Goal: Information Seeking & Learning: Learn about a topic

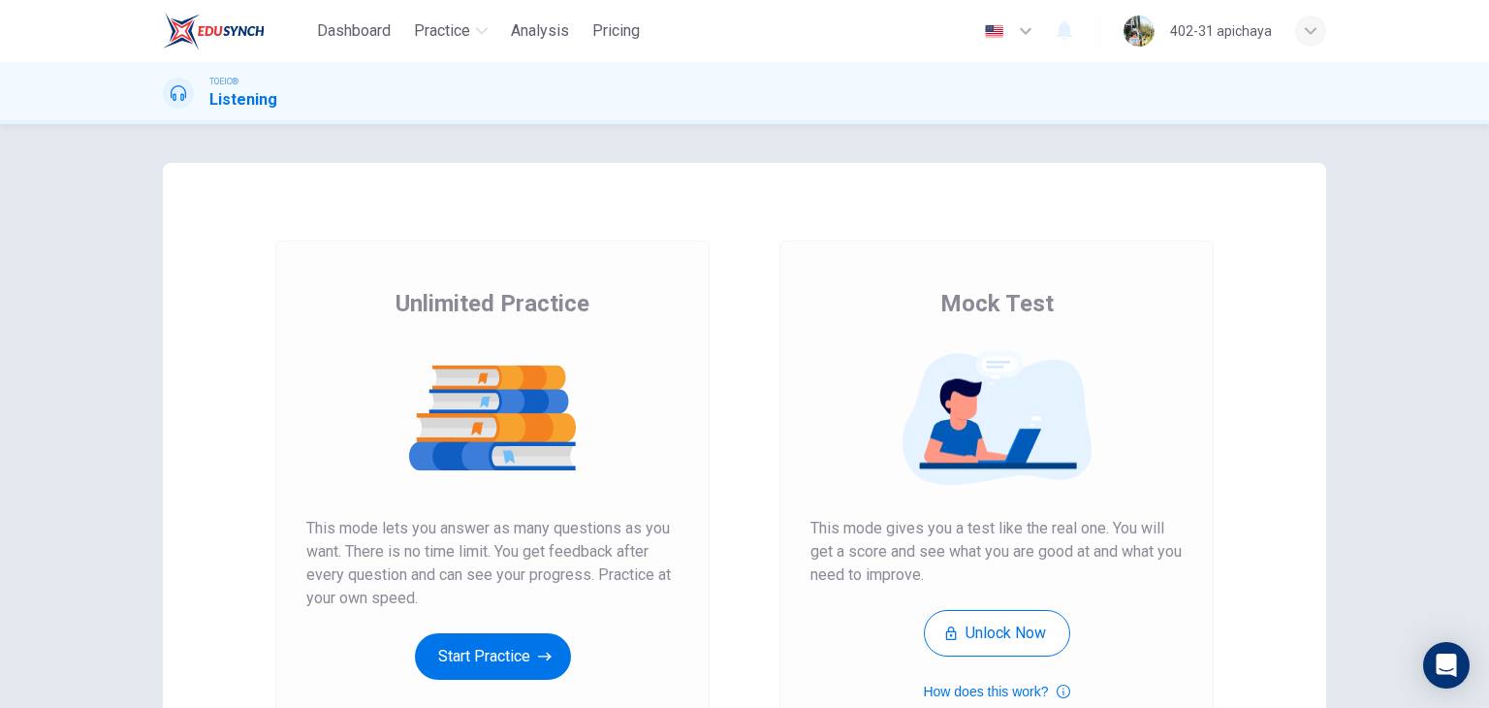
click at [454, 280] on div "Unlimited Practice This mode lets you answer as many questions as you want. The…" at bounding box center [492, 499] width 434 height 519
click at [457, 669] on button "Start Practice" at bounding box center [493, 656] width 156 height 47
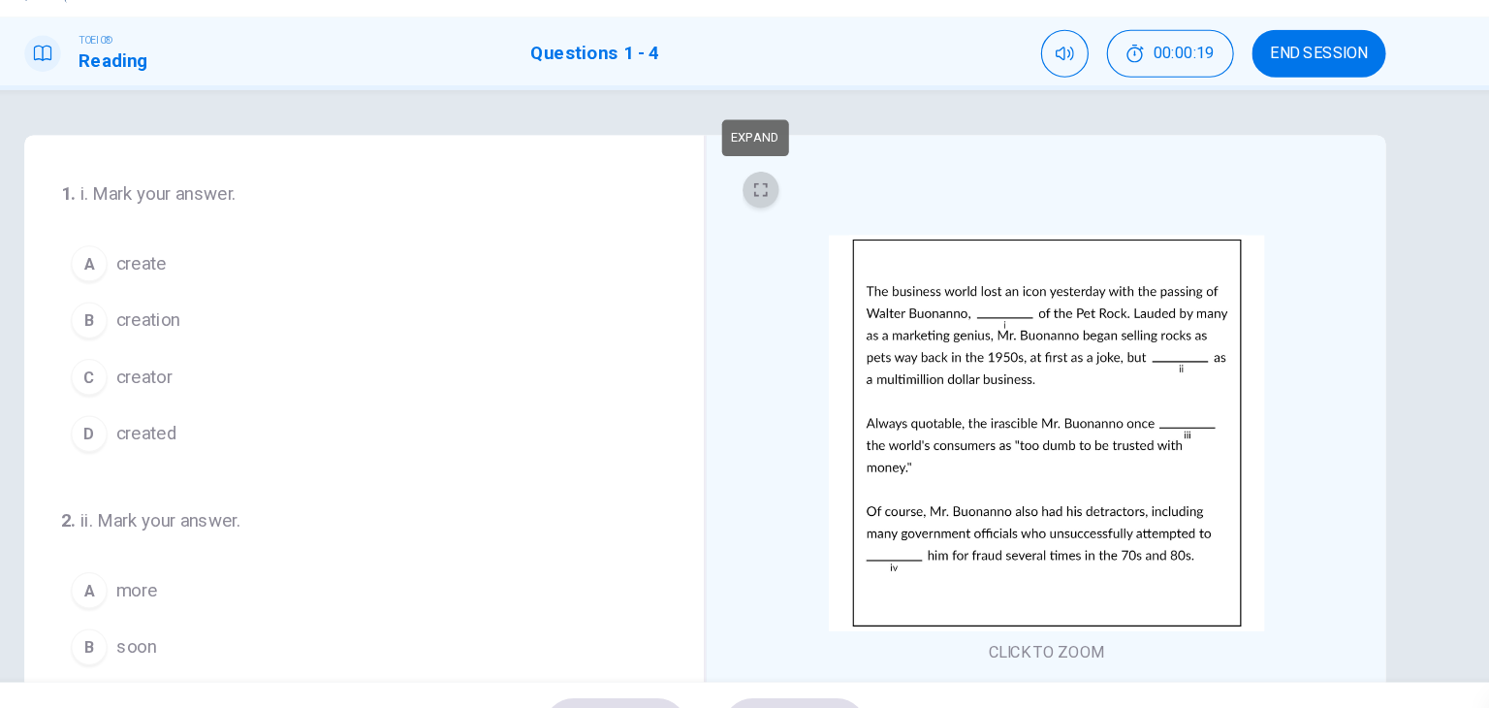
click at [786, 214] on icon "EXPAND" at bounding box center [792, 210] width 12 height 12
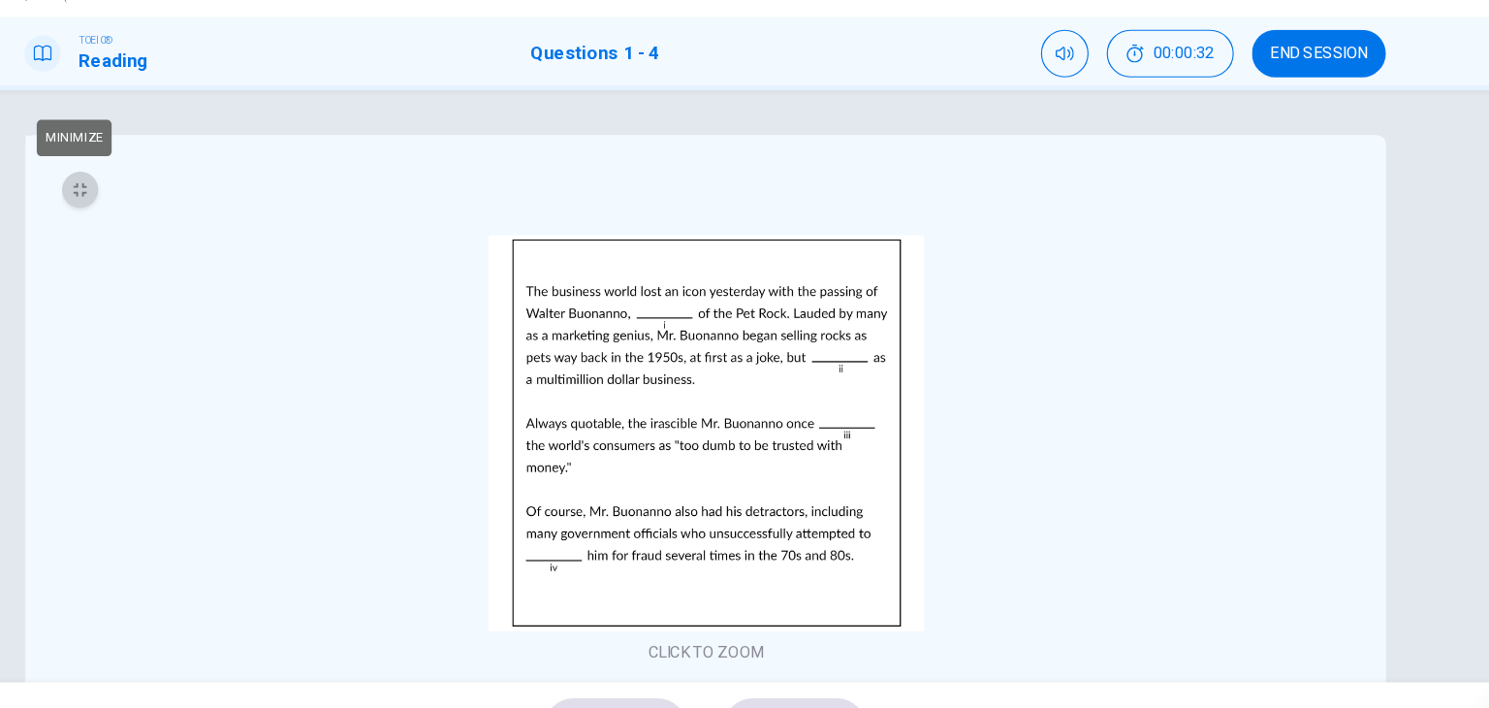
click at [198, 211] on button "MINIMIZE" at bounding box center [210, 209] width 31 height 31
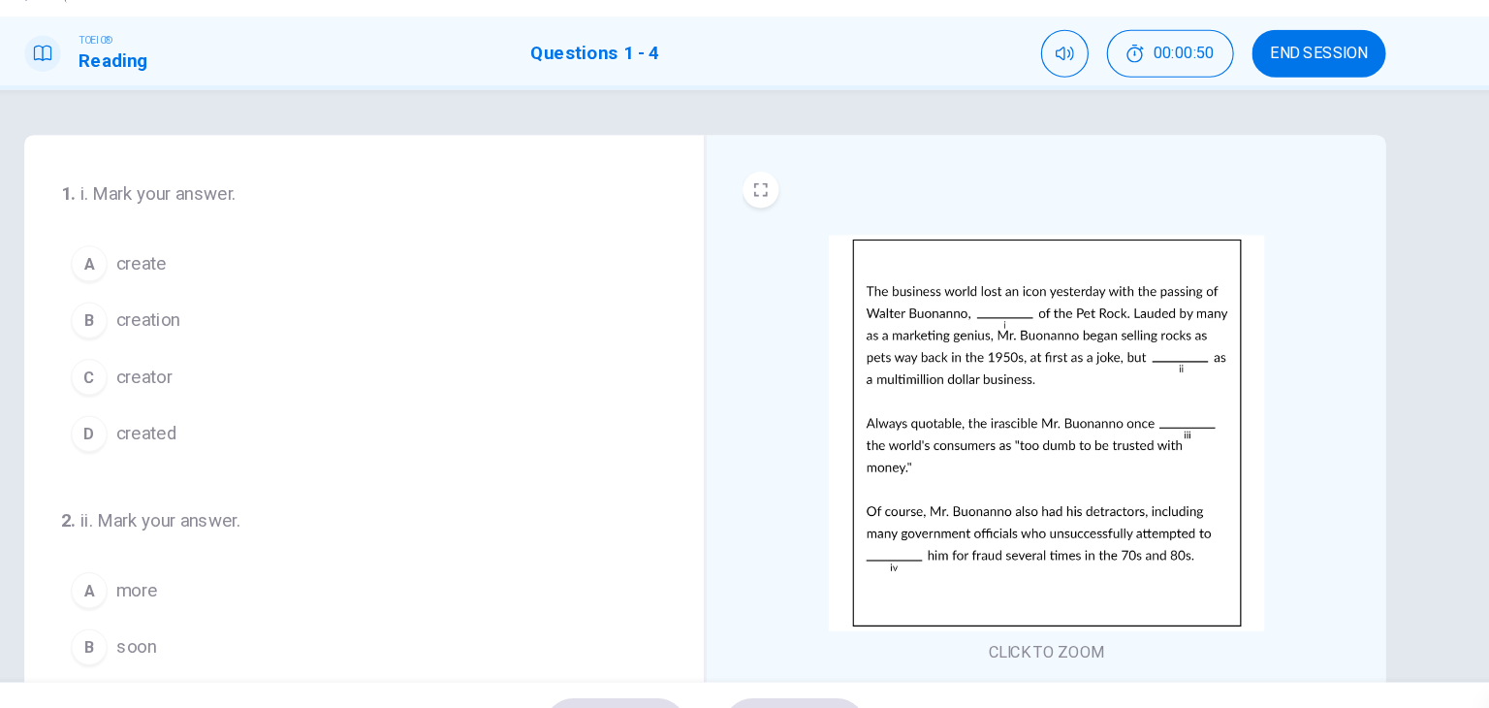
click at [350, 325] on button "B creation" at bounding box center [441, 321] width 495 height 48
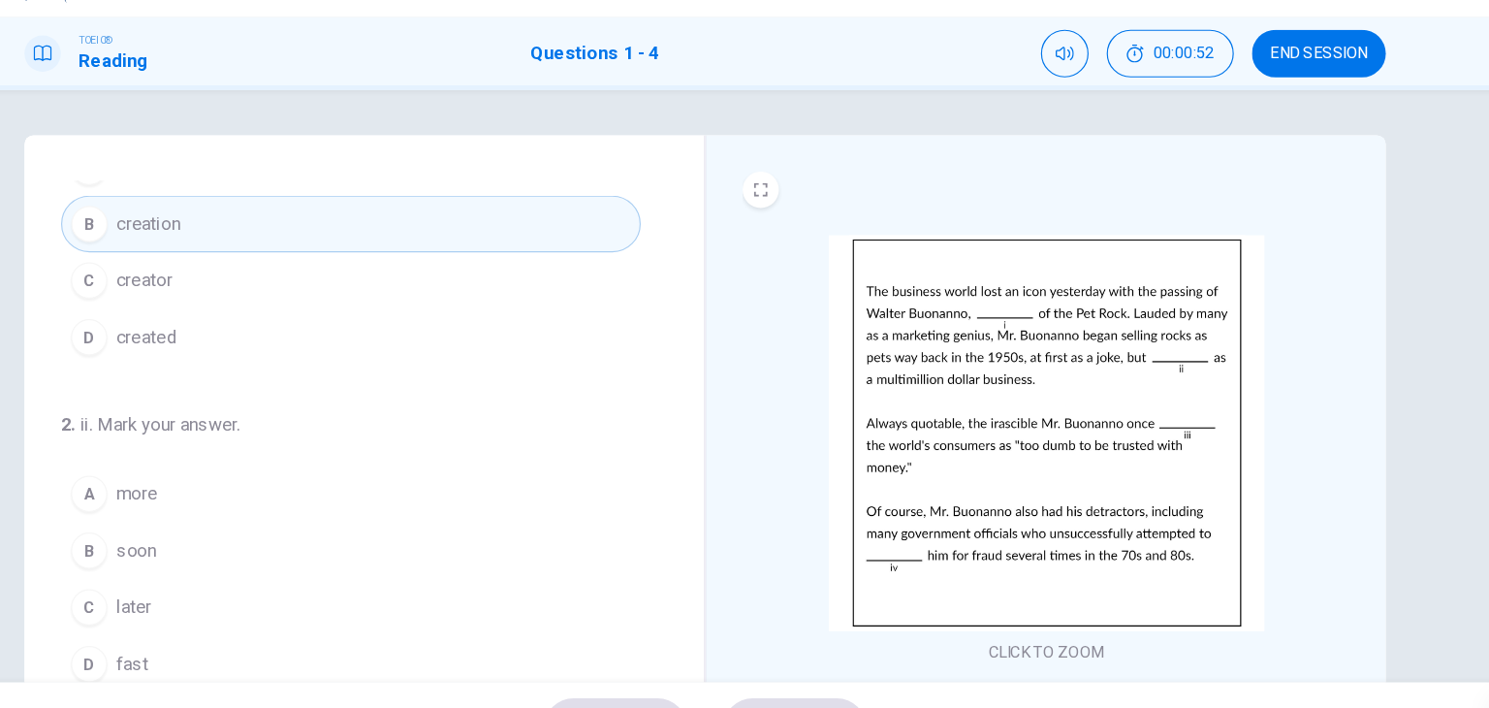
scroll to position [166, 0]
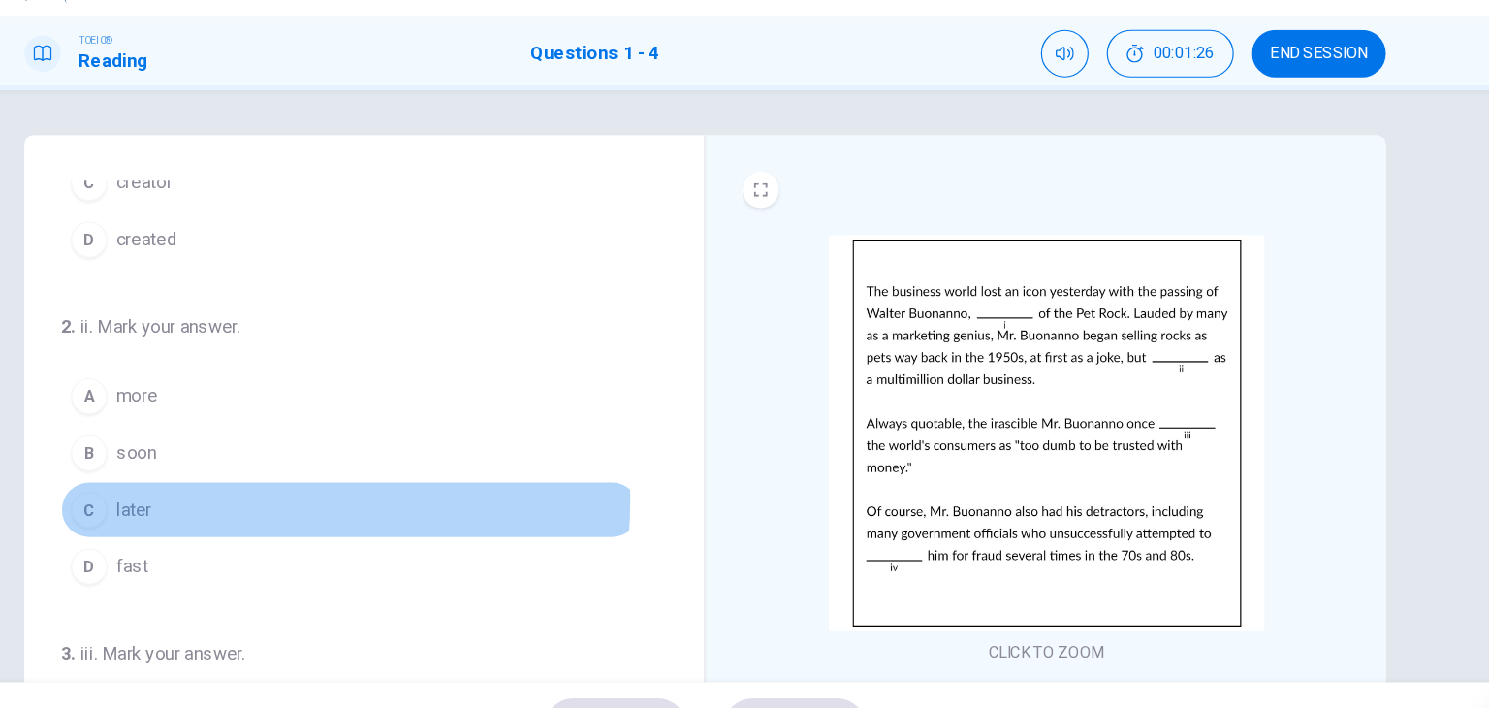
click at [293, 472] on button "C later" at bounding box center [441, 482] width 495 height 48
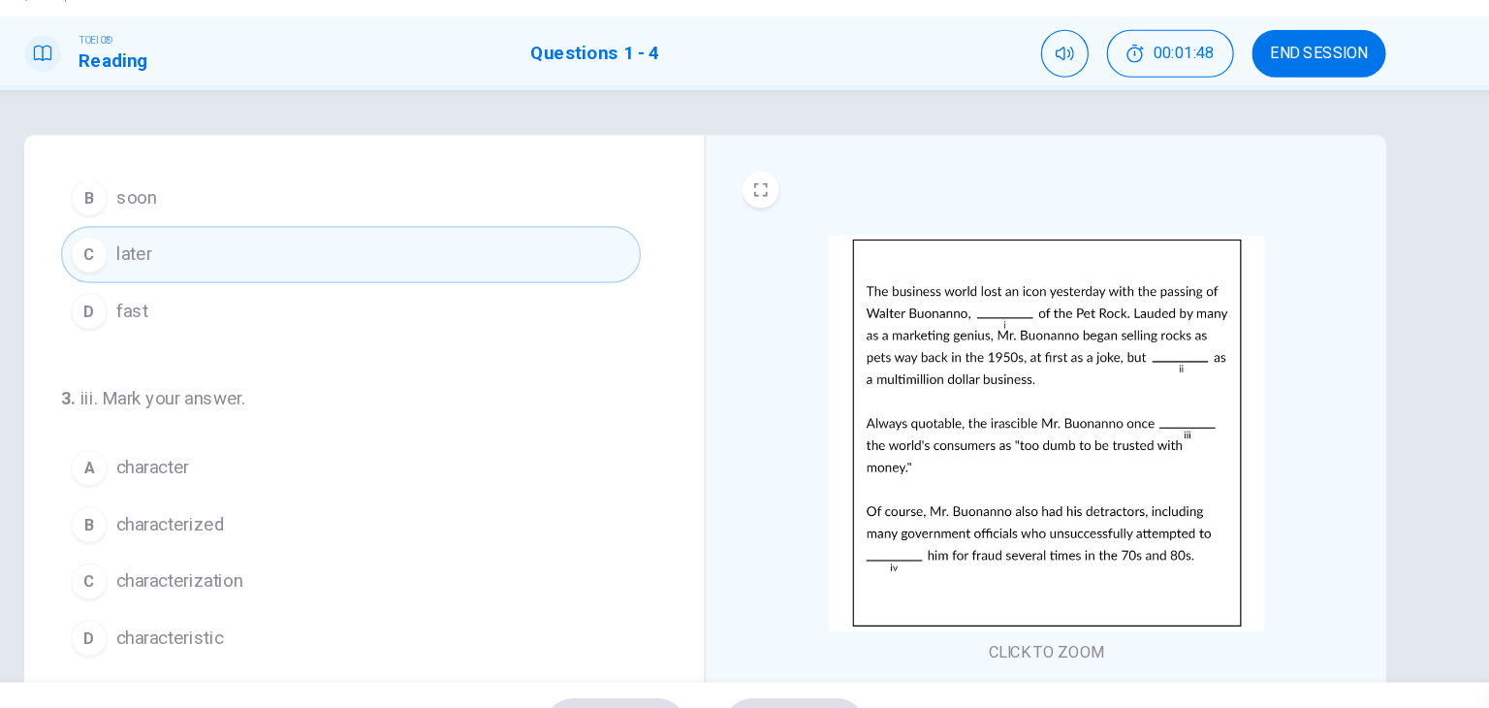
scroll to position [414, 0]
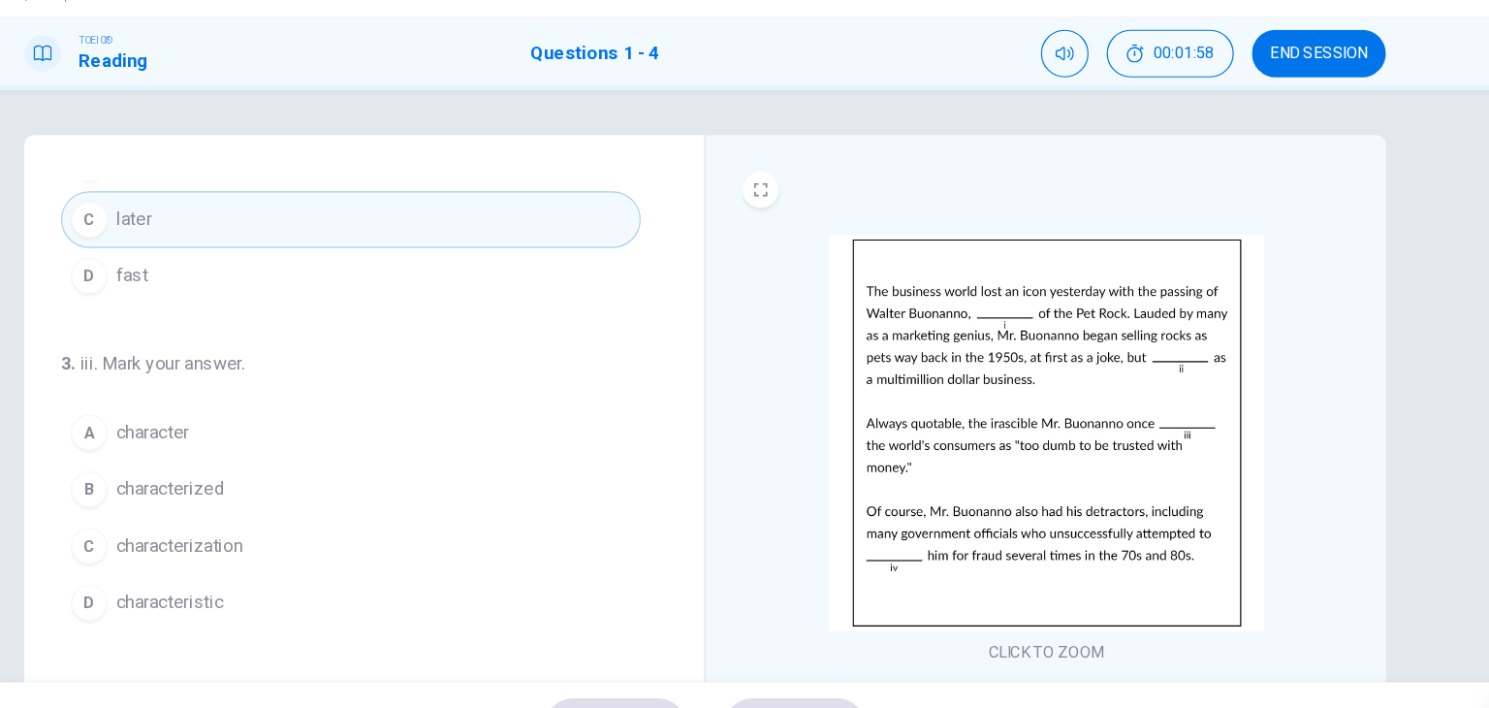
click at [390, 411] on button "A character" at bounding box center [441, 417] width 495 height 48
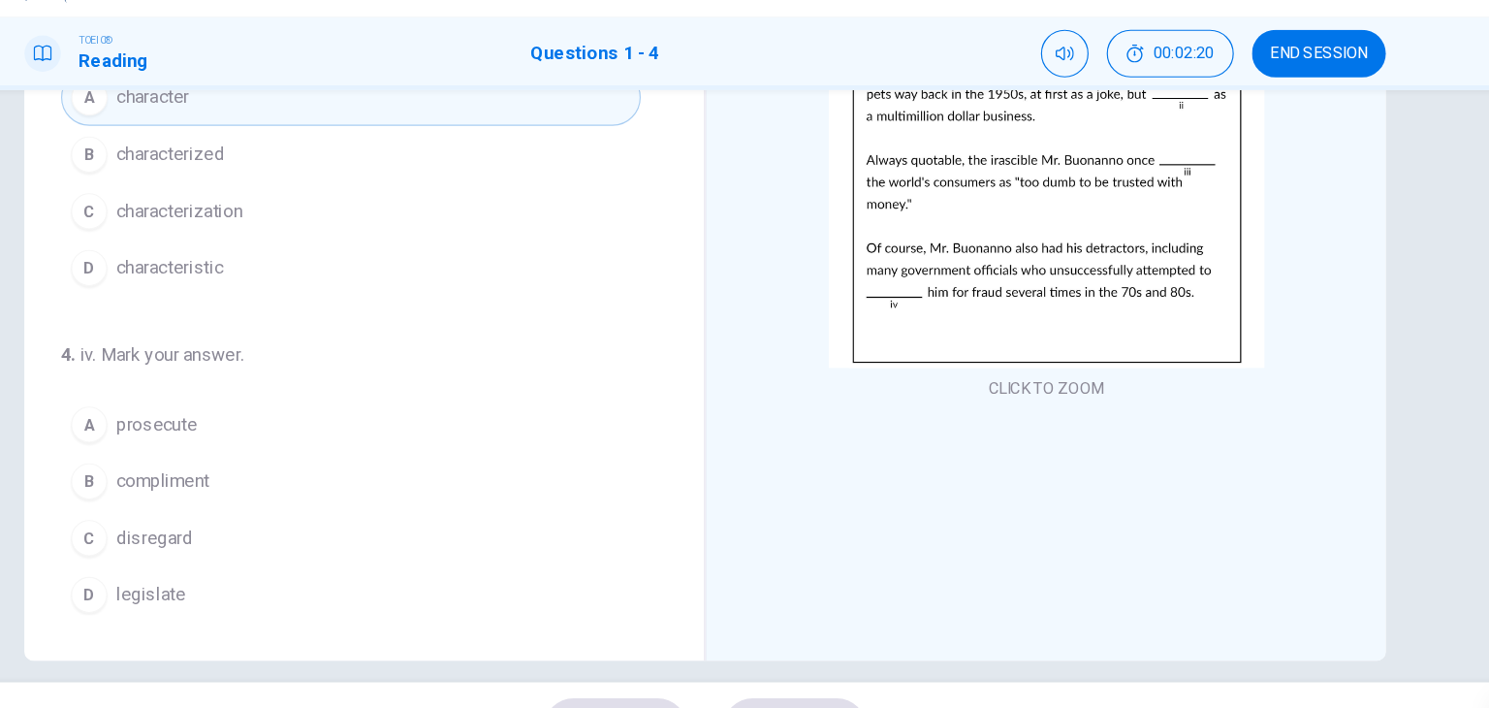
scroll to position [245, 0]
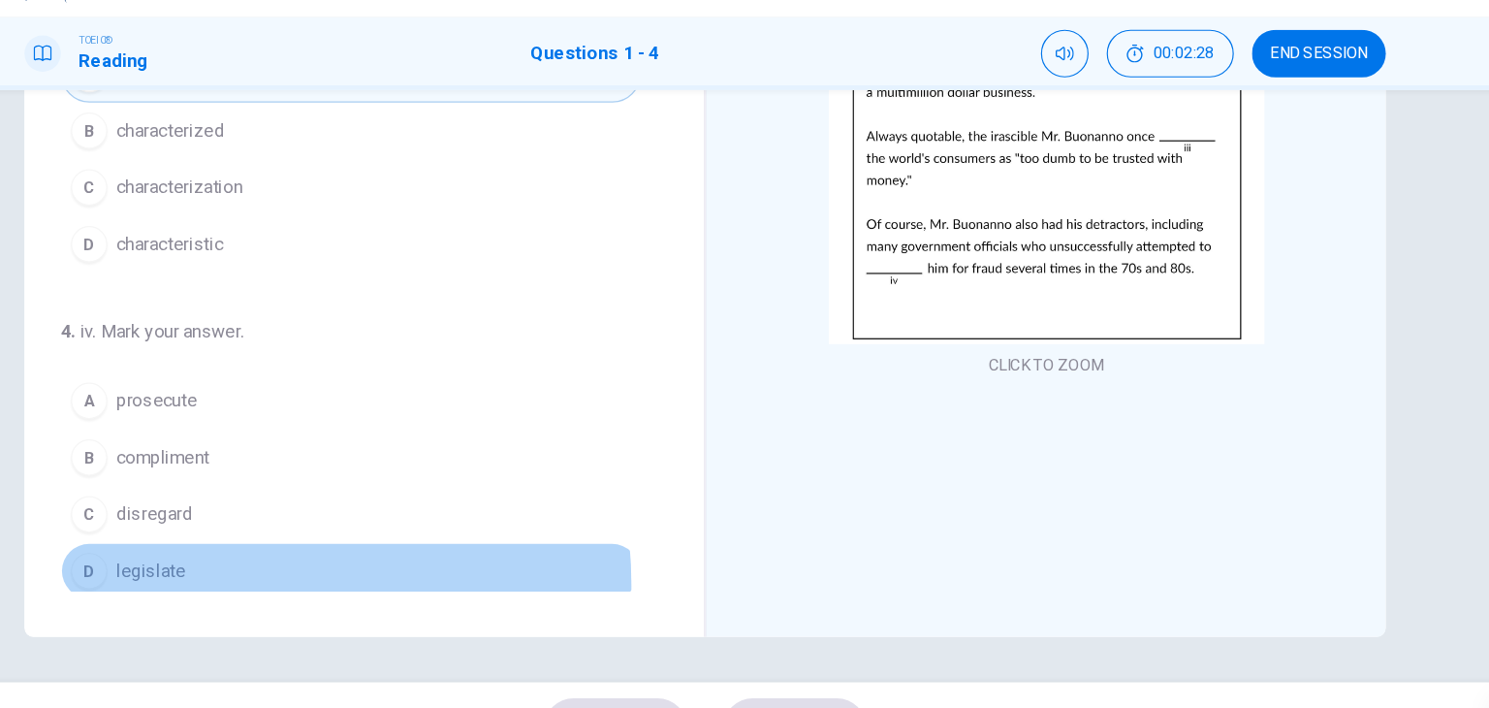
drag, startPoint x: 290, startPoint y: 542, endPoint x: 276, endPoint y: 533, distance: 16.1
click at [276, 533] on button "D legislate" at bounding box center [441, 535] width 495 height 48
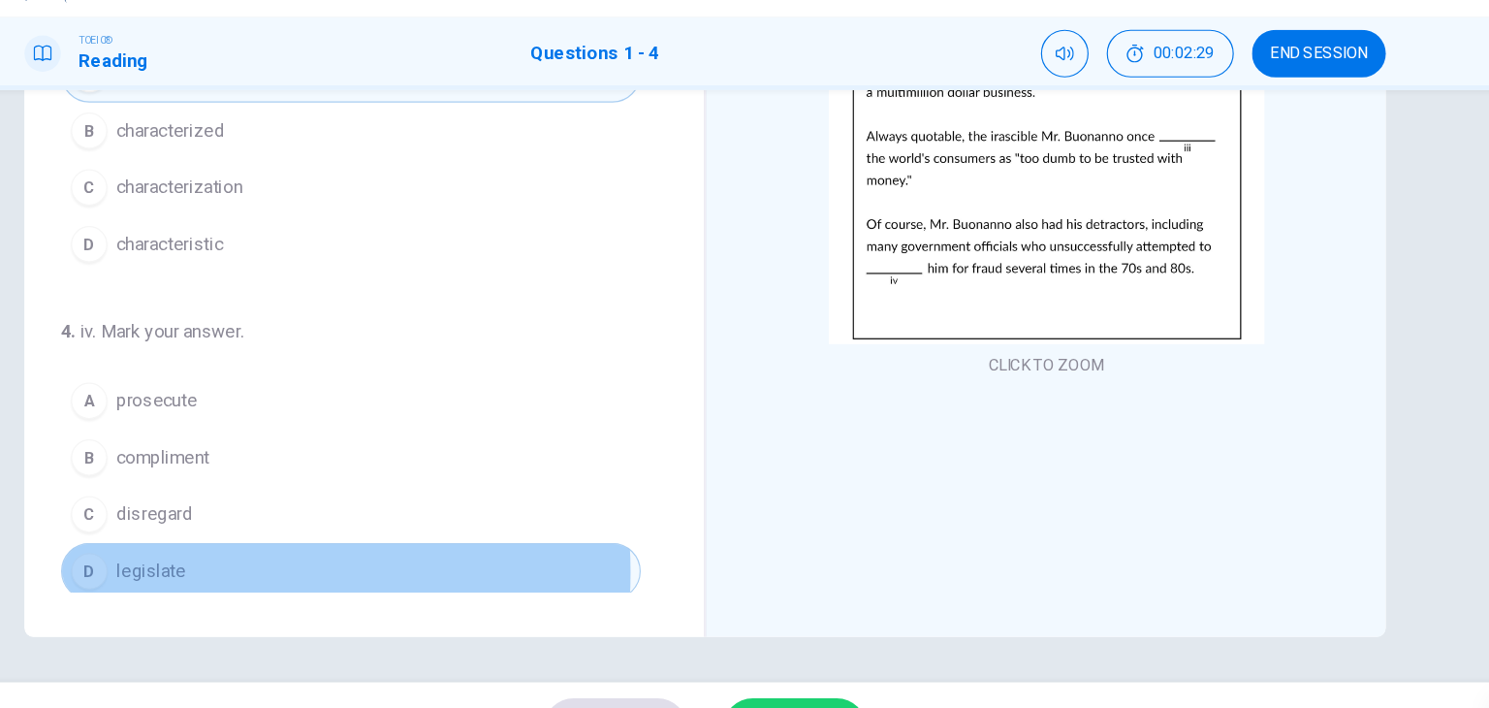
click at [273, 529] on span "legislate" at bounding box center [270, 534] width 59 height 23
click at [272, 528] on span "legislate" at bounding box center [270, 534] width 59 height 23
drag, startPoint x: 272, startPoint y: 528, endPoint x: 247, endPoint y: 527, distance: 25.2
drag, startPoint x: 247, startPoint y: 527, endPoint x: 323, endPoint y: 539, distance: 76.5
click at [320, 540] on button "D legislate" at bounding box center [441, 535] width 495 height 48
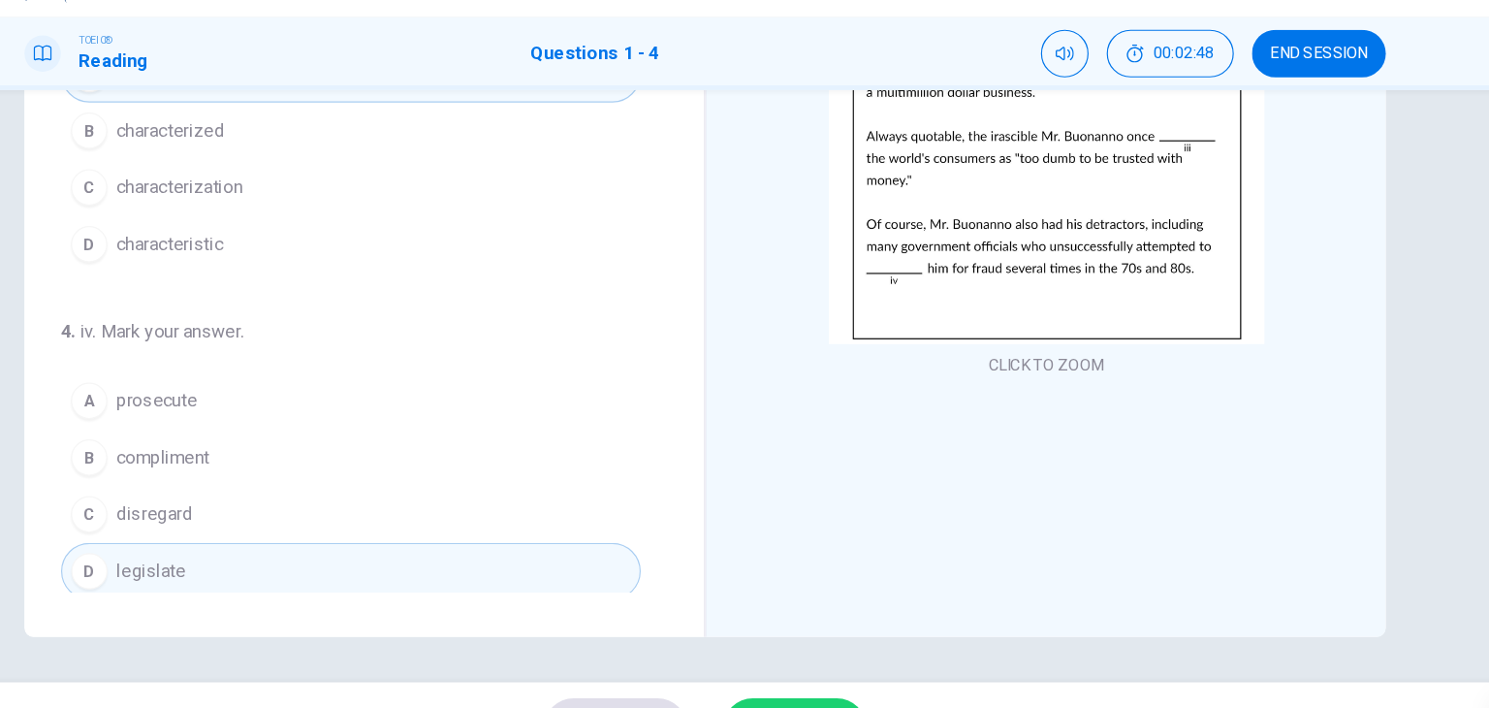
click at [467, 434] on button "B compliment" at bounding box center [441, 438] width 495 height 48
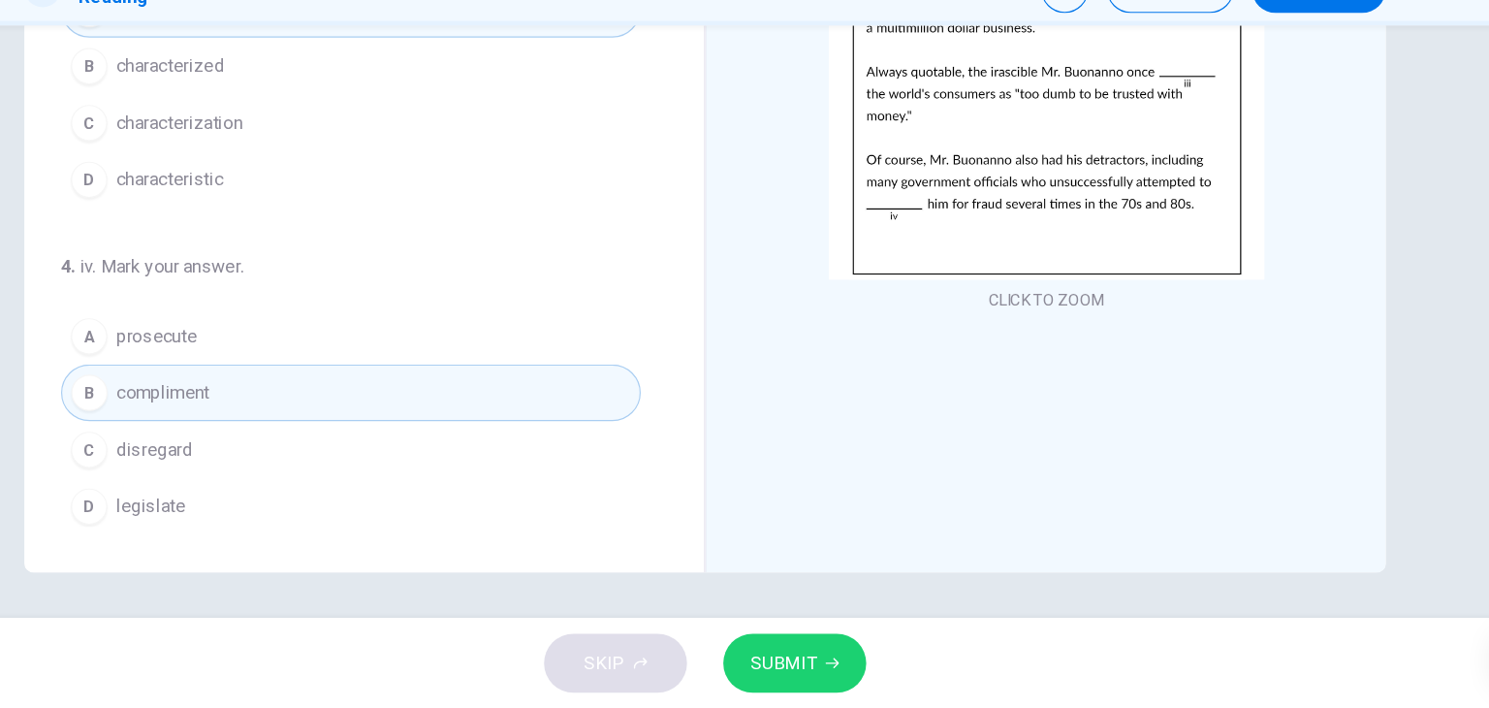
click at [847, 669] on icon "button" at bounding box center [853, 669] width 12 height 12
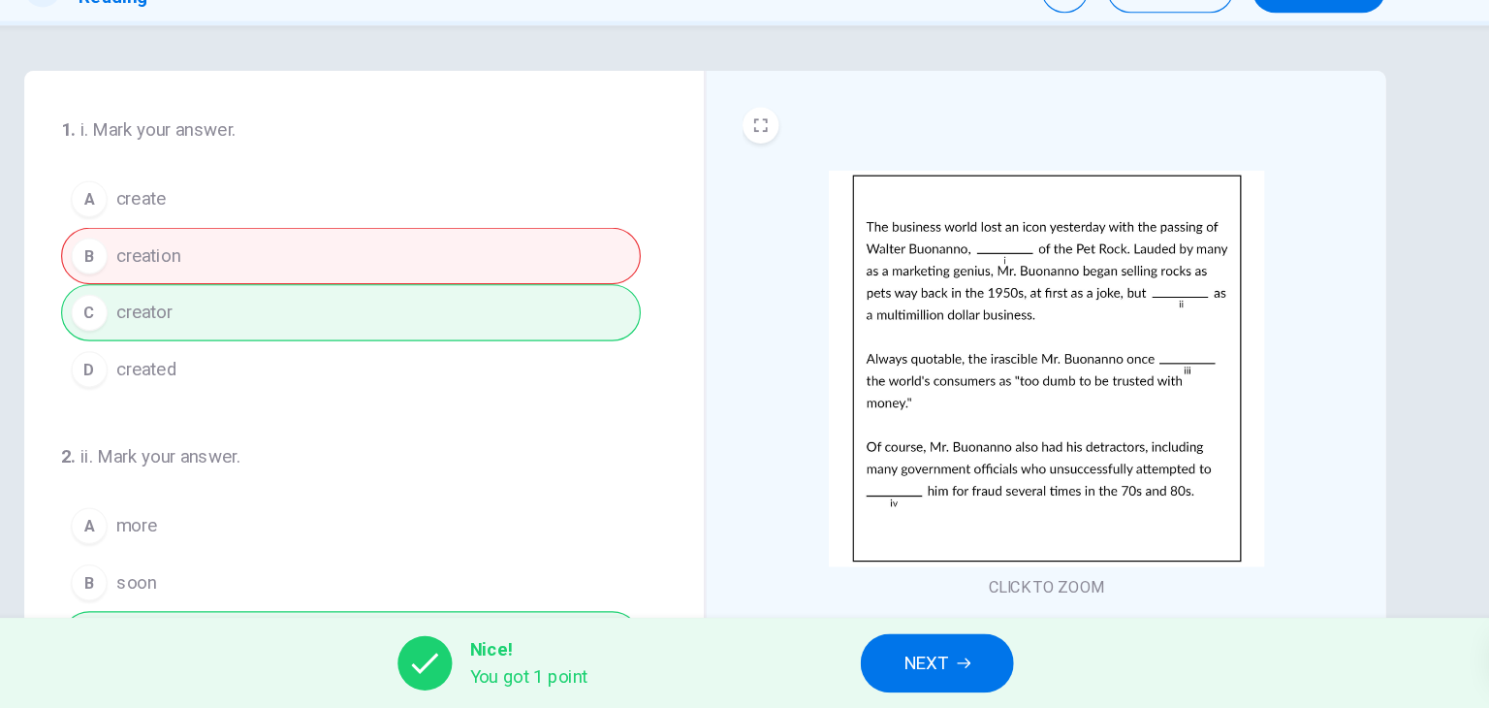
scroll to position [0, 0]
click at [272, 372] on div "A create B creation C creator D created" at bounding box center [441, 345] width 495 height 194
click at [275, 331] on div "A create B creation C creator D created" at bounding box center [441, 345] width 495 height 194
click at [275, 330] on div "A create B creation C creator D created" at bounding box center [441, 345] width 495 height 194
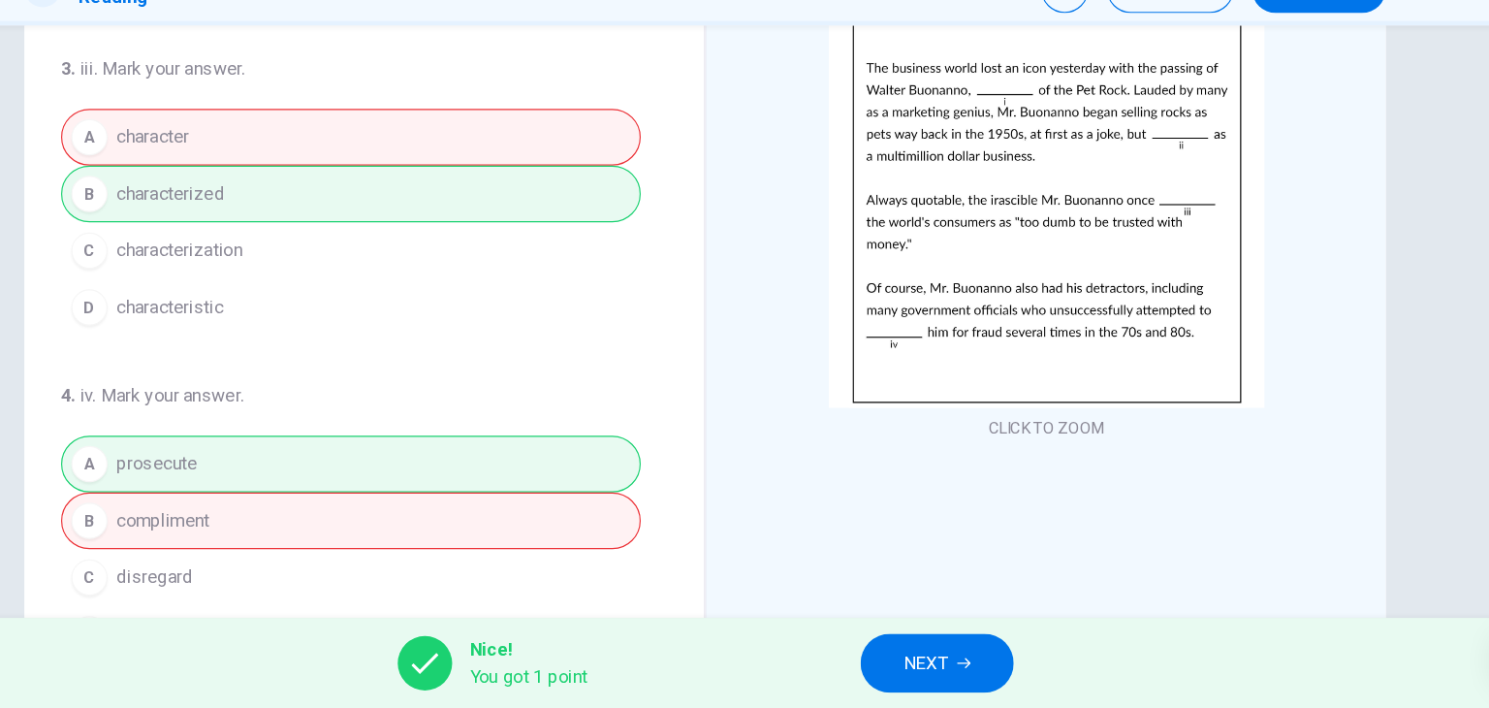
scroll to position [245, 0]
